Goal: Information Seeking & Learning: Learn about a topic

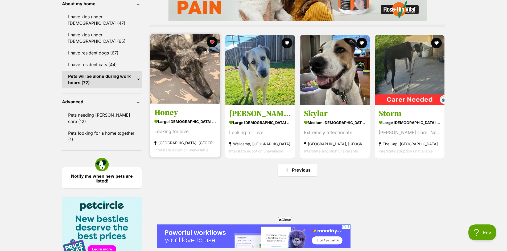
scroll to position [543, 0]
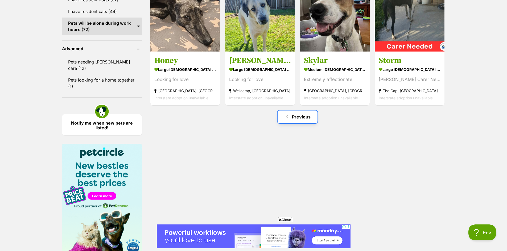
click at [308, 117] on link "Previous" at bounding box center [298, 117] width 40 height 13
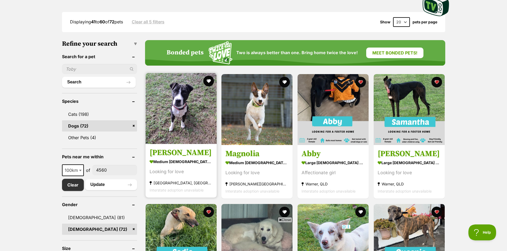
click at [189, 119] on img at bounding box center [181, 108] width 71 height 71
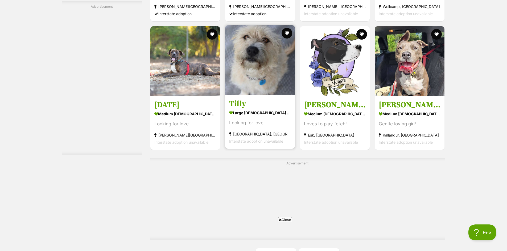
scroll to position [978, 0]
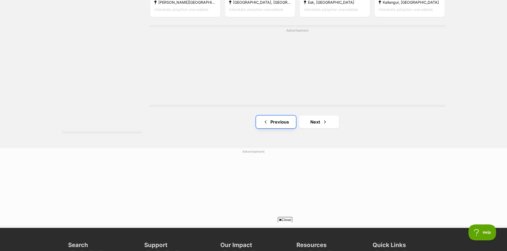
click at [274, 118] on link "Previous" at bounding box center [276, 122] width 40 height 13
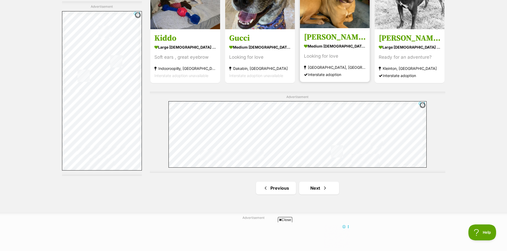
scroll to position [798, 0]
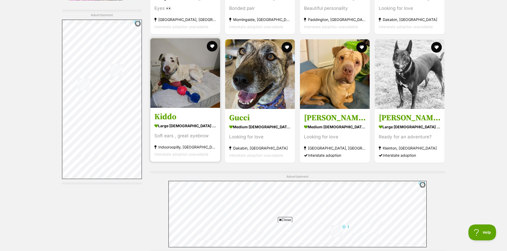
click at [174, 67] on img at bounding box center [185, 73] width 70 height 70
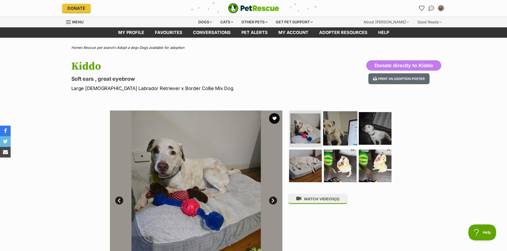
click at [334, 131] on img at bounding box center [340, 128] width 34 height 34
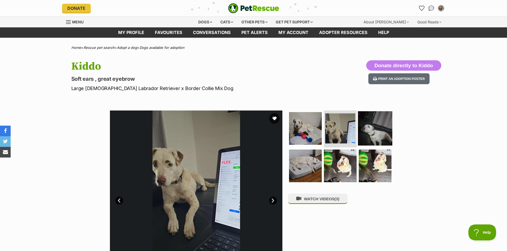
click at [374, 134] on img at bounding box center [375, 128] width 34 height 34
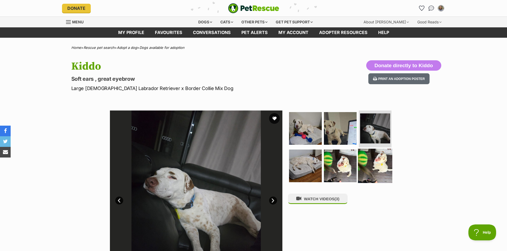
click at [374, 156] on img at bounding box center [375, 166] width 34 height 34
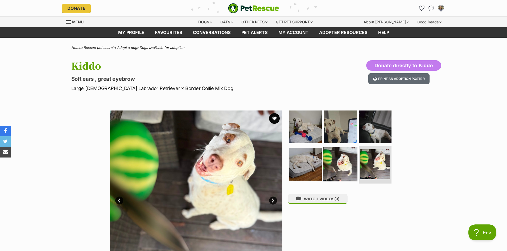
click at [324, 165] on img at bounding box center [340, 164] width 34 height 34
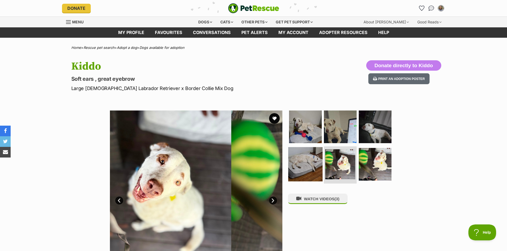
click at [302, 163] on img at bounding box center [305, 164] width 34 height 34
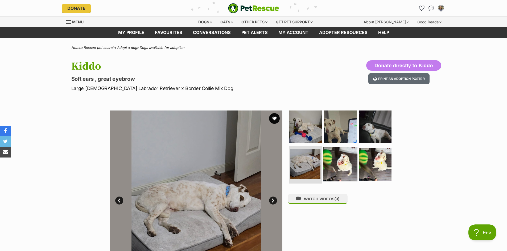
click at [328, 156] on img at bounding box center [340, 164] width 34 height 34
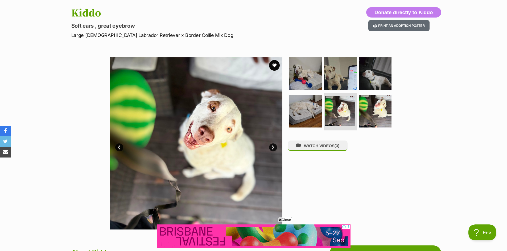
scroll to position [80, 0]
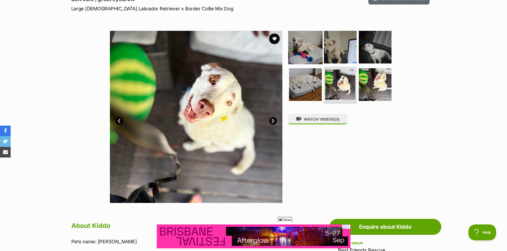
click at [306, 46] on img at bounding box center [305, 47] width 34 height 34
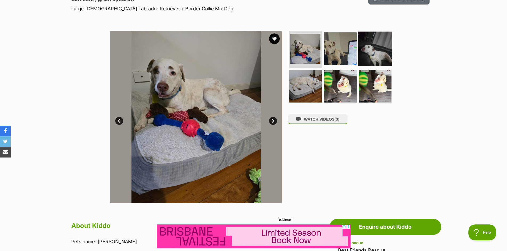
click at [378, 61] on img at bounding box center [375, 48] width 34 height 34
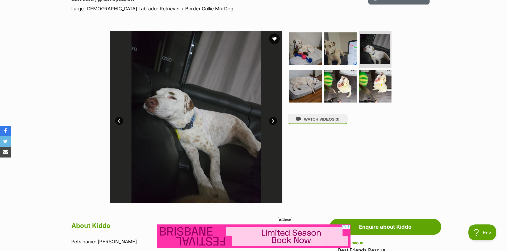
click at [487, 73] on div "Available 3 of 6 images 3 of 6 images 3 of 6 images 3 of 6 images 3 of 6 images…" at bounding box center [253, 113] width 507 height 180
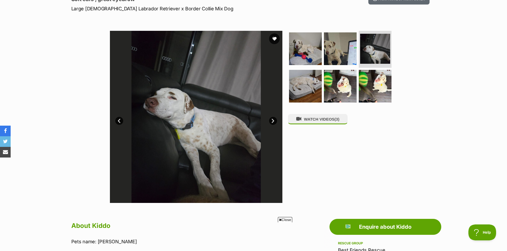
scroll to position [0, 0]
click at [175, 41] on img at bounding box center [196, 117] width 172 height 172
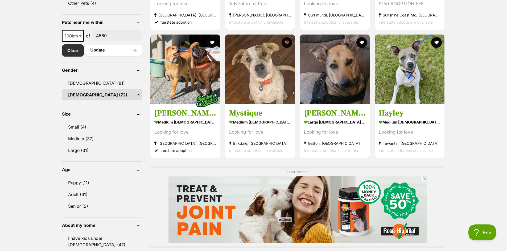
scroll to position [215, 0]
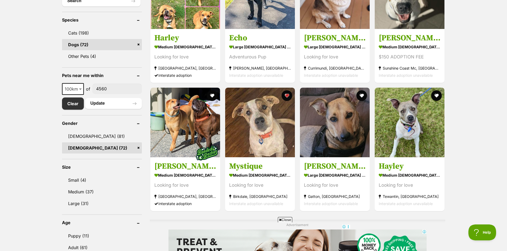
click at [78, 87] on span at bounding box center [80, 89] width 5 height 12
select select "10"
click at [124, 103] on button "Update" at bounding box center [113, 103] width 57 height 11
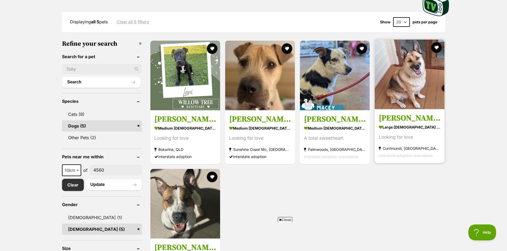
click at [418, 100] on img at bounding box center [410, 75] width 70 height 70
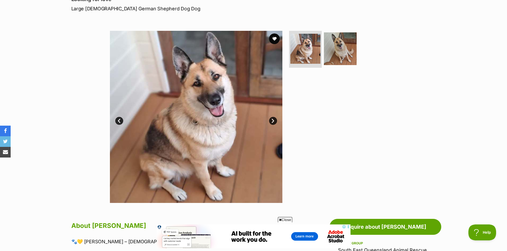
scroll to position [53, 0]
